Goal: Information Seeking & Learning: Find specific fact

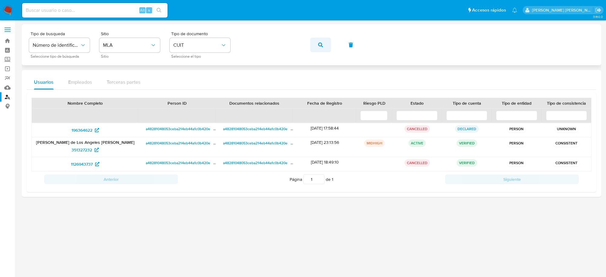
click at [321, 43] on icon "button" at bounding box center [320, 44] width 5 height 5
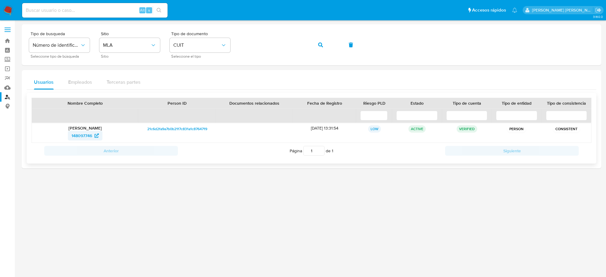
click at [81, 135] on span "148097746" at bounding box center [82, 136] width 21 height 10
click at [323, 46] on icon "button" at bounding box center [320, 44] width 5 height 5
click at [77, 135] on span "138907002" at bounding box center [82, 136] width 22 height 10
click at [323, 46] on icon "button" at bounding box center [320, 44] width 5 height 5
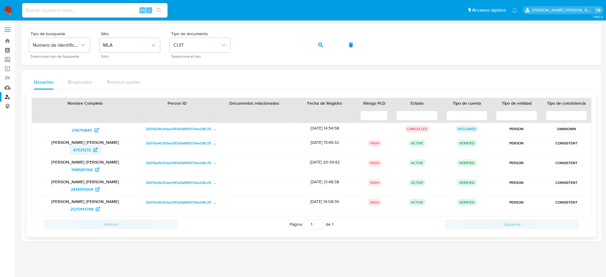
click at [80, 150] on span "47531272" at bounding box center [82, 150] width 18 height 10
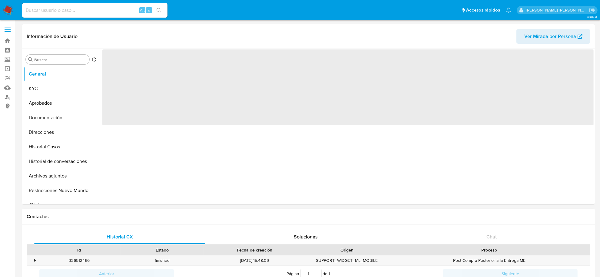
select select "10"
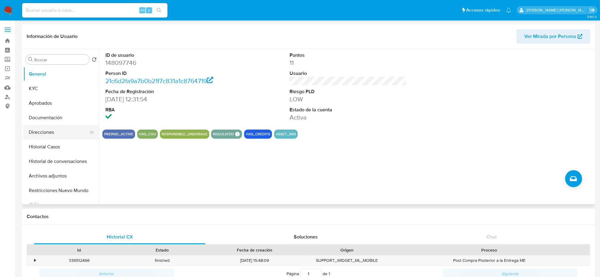
click at [49, 132] on button "Direcciones" at bounding box center [58, 132] width 71 height 15
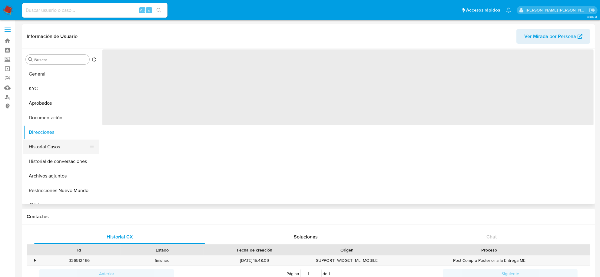
click at [48, 146] on button "Historial Casos" at bounding box center [58, 146] width 71 height 15
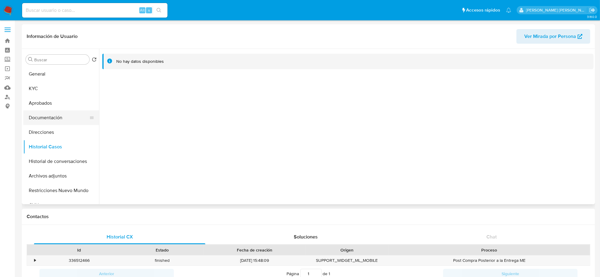
click at [46, 114] on button "Documentación" at bounding box center [58, 117] width 71 height 15
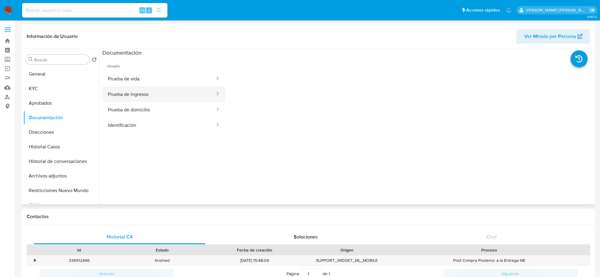
click at [141, 96] on button "Prueba de ingresos" at bounding box center [158, 93] width 113 height 15
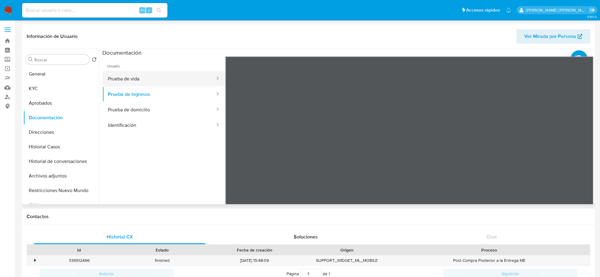
click at [141, 79] on button "Prueba de vida" at bounding box center [158, 78] width 113 height 15
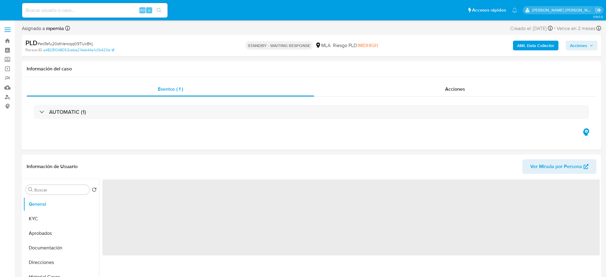
select select "10"
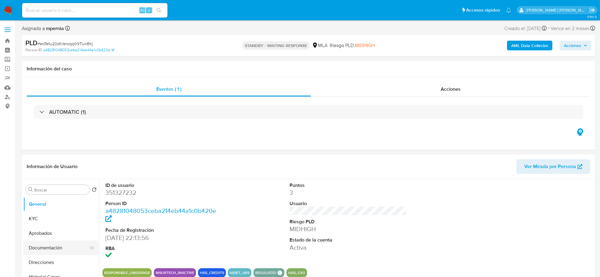
click at [48, 246] on button "Documentación" at bounding box center [58, 247] width 71 height 15
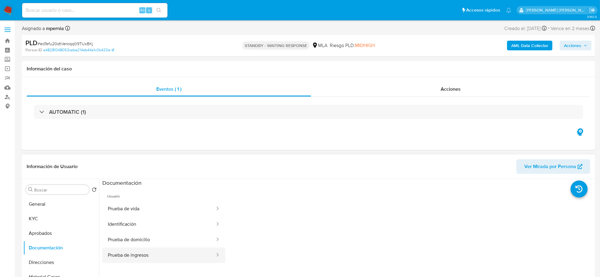
click at [155, 255] on button "Prueba de ingresos" at bounding box center [158, 254] width 113 height 15
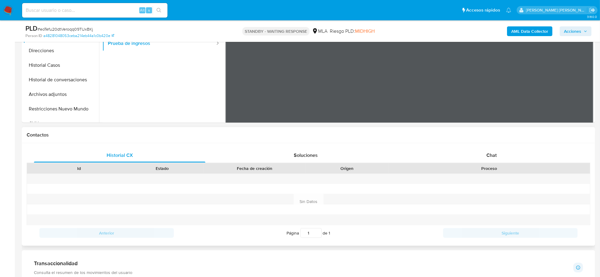
scroll to position [189, 0]
click at [481, 153] on div "Chat" at bounding box center [492, 155] width 172 height 15
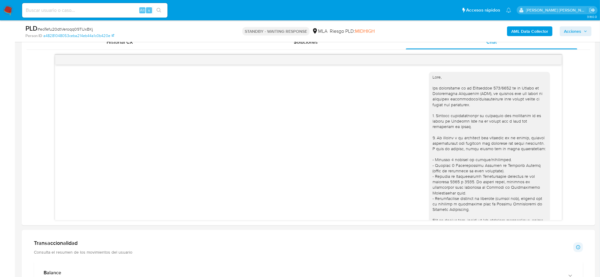
scroll to position [425, 0]
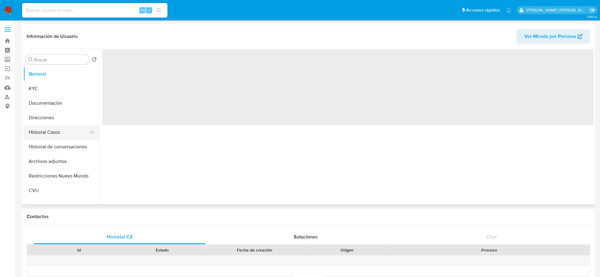
click at [42, 133] on button "Historial Casos" at bounding box center [58, 132] width 71 height 15
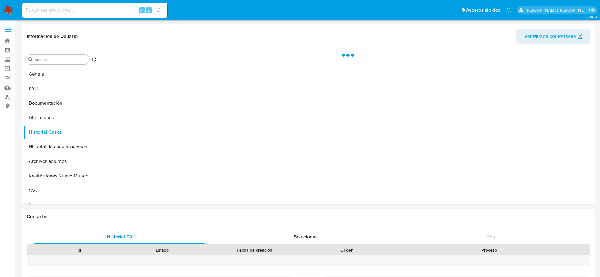
select select "10"
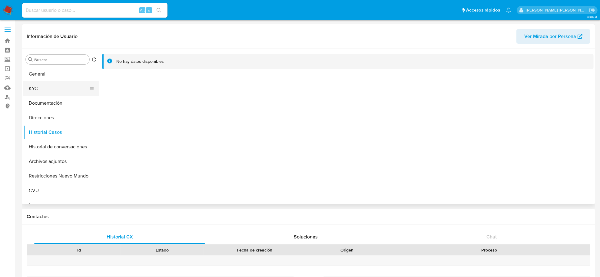
click at [56, 93] on button "KYC" at bounding box center [58, 88] width 71 height 15
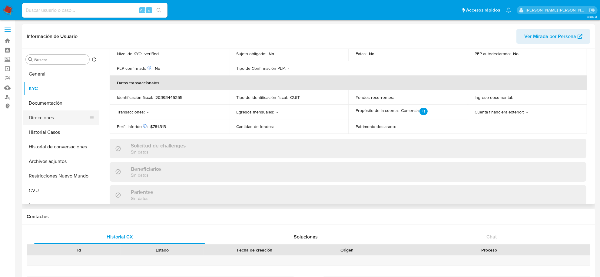
scroll to position [162, 0]
click at [40, 115] on button "Direcciones" at bounding box center [58, 117] width 71 height 15
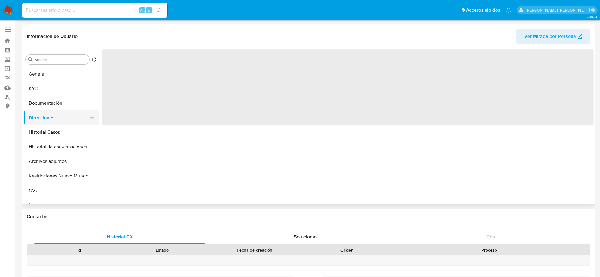
scroll to position [0, 0]
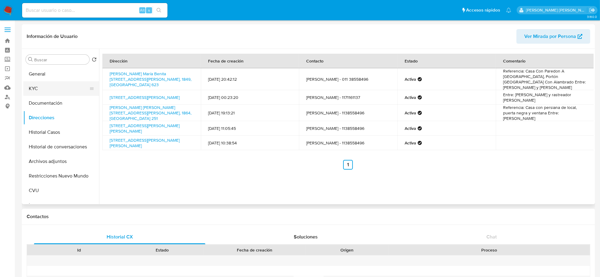
click at [40, 91] on button "KYC" at bounding box center [58, 88] width 71 height 15
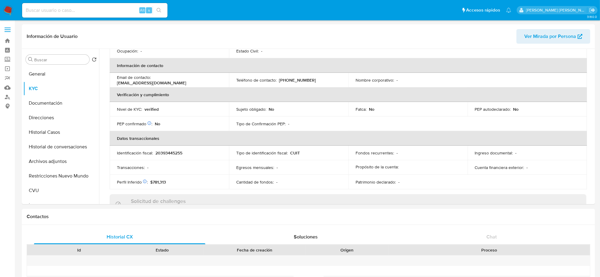
scroll to position [48, 0]
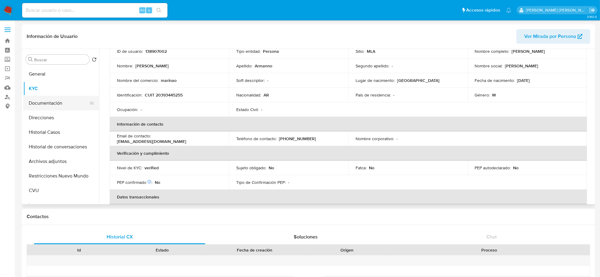
click at [53, 103] on button "Documentación" at bounding box center [58, 103] width 71 height 15
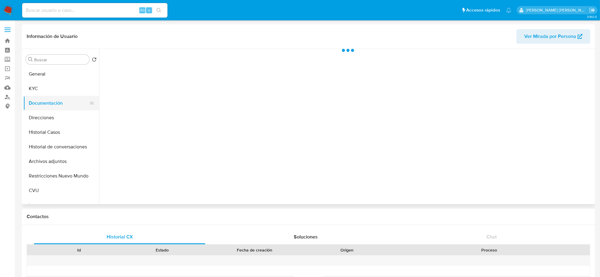
scroll to position [0, 0]
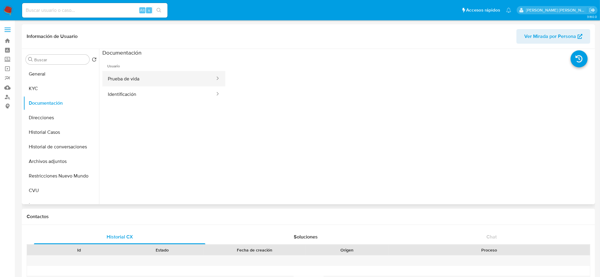
click at [140, 82] on button "Prueba de vida" at bounding box center [158, 78] width 113 height 15
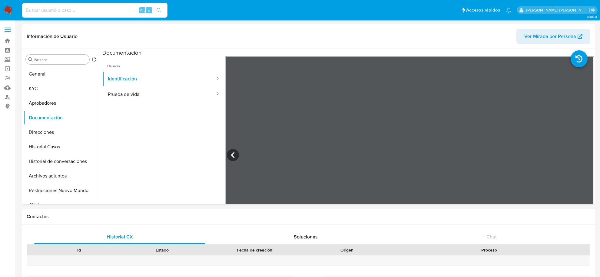
select select "10"
drag, startPoint x: 33, startPoint y: 84, endPoint x: 38, endPoint y: 85, distance: 5.3
click at [33, 84] on button "KYC" at bounding box center [58, 88] width 71 height 15
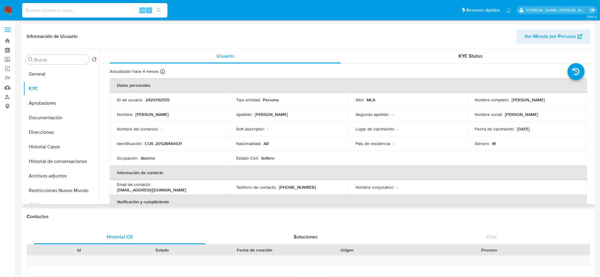
drag, startPoint x: 509, startPoint y: 99, endPoint x: 567, endPoint y: 98, distance: 58.5
click at [567, 98] on div "Nombre completo : [PERSON_NAME]" at bounding box center [527, 99] width 105 height 5
copy div "[PERSON_NAME]"
drag, startPoint x: 148, startPoint y: 144, endPoint x: 186, endPoint y: 144, distance: 38.2
click at [186, 144] on div "Identificación : CUIL 20528440631" at bounding box center [169, 143] width 105 height 5
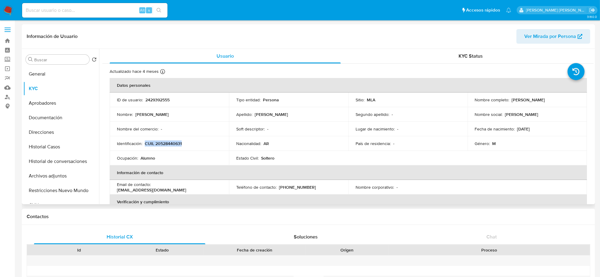
copy p "CUIL 20528440631"
click at [41, 114] on button "Documentación" at bounding box center [58, 117] width 71 height 15
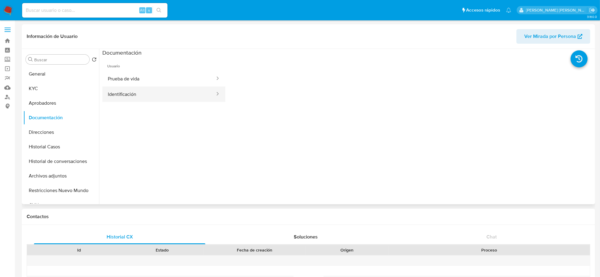
click at [148, 99] on button "Identificación" at bounding box center [158, 93] width 113 height 15
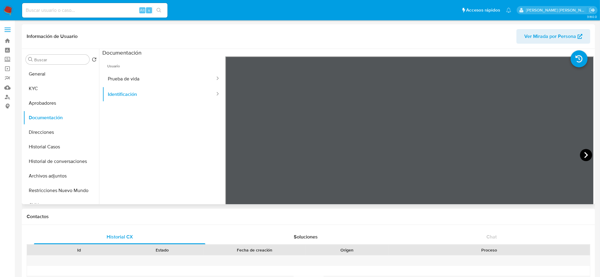
click at [585, 153] on icon at bounding box center [587, 155] width 4 height 6
